Goal: Task Accomplishment & Management: Manage account settings

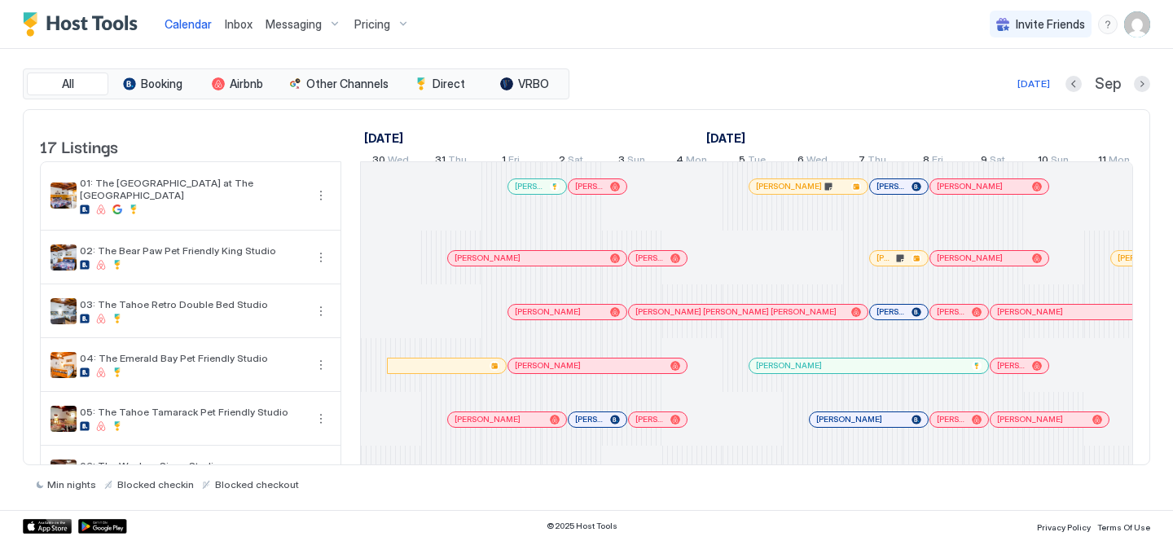
click at [231, 28] on span "Inbox" at bounding box center [239, 24] width 28 height 14
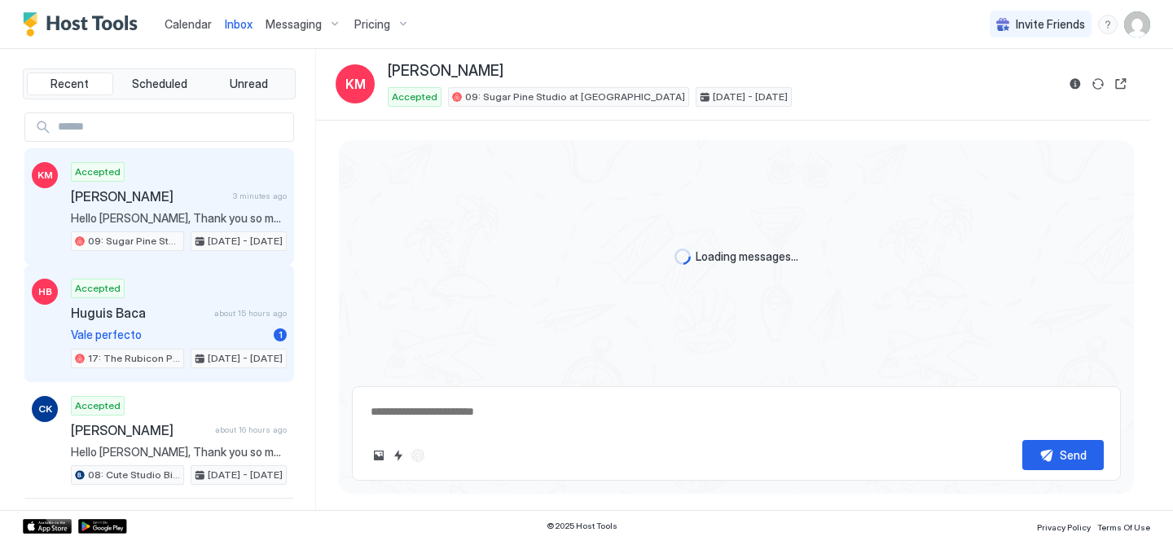
scroll to position [33, 0]
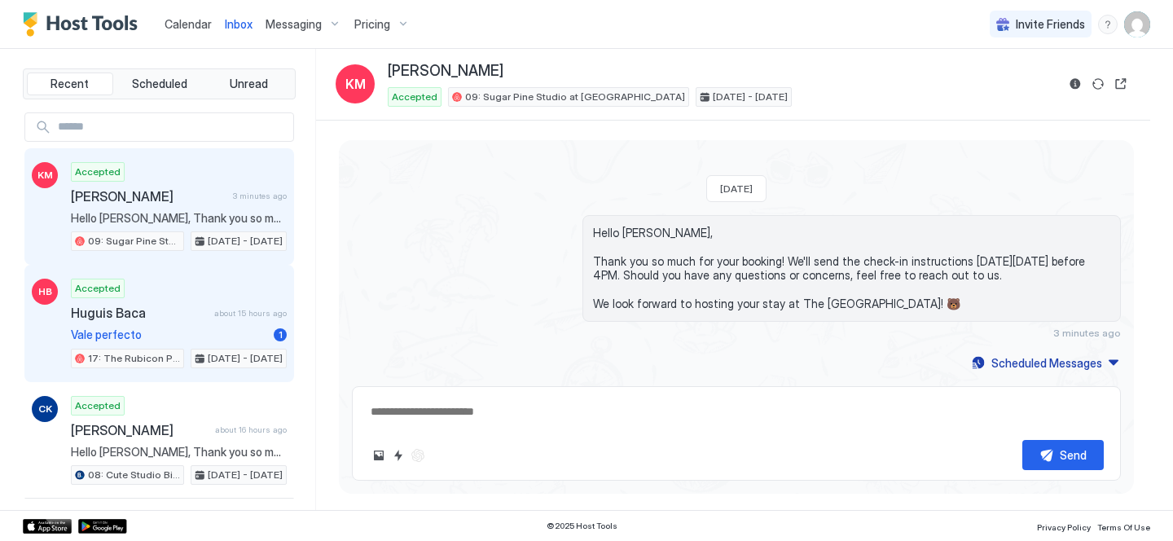
click at [208, 305] on div "Huguis Baca about 15 hours ago" at bounding box center [179, 313] width 216 height 16
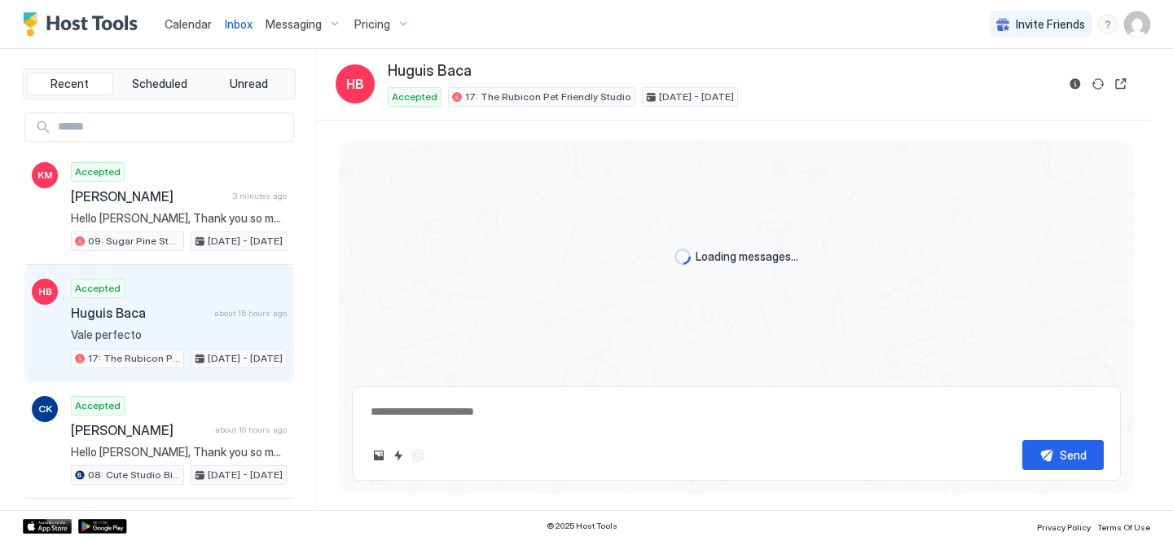
scroll to position [812, 0]
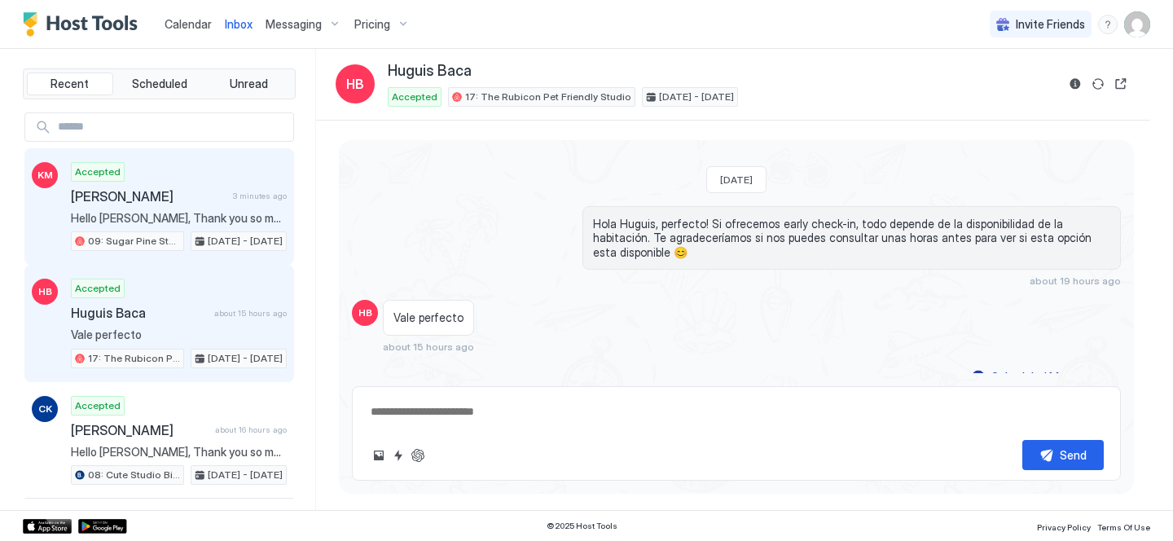
click at [175, 225] on div "Accepted [PERSON_NAME] 3 minutes ago Hello [PERSON_NAME], Thank you so much for…" at bounding box center [179, 207] width 216 height 90
